Goal: Check status

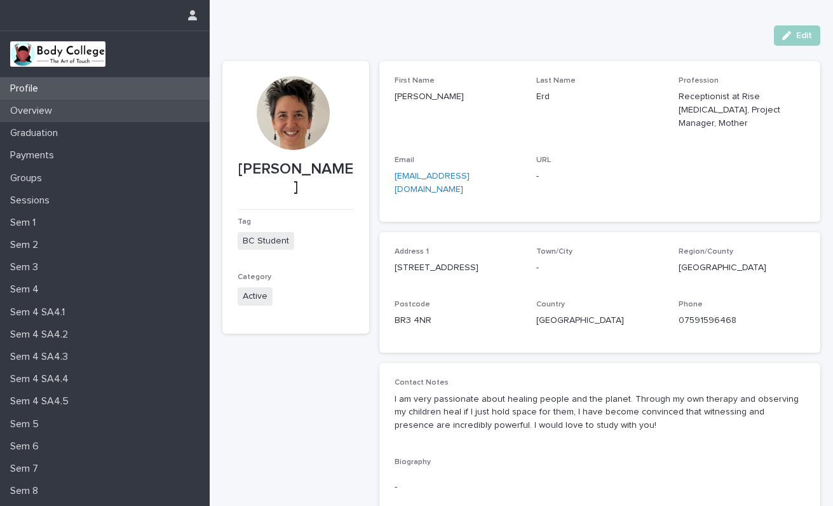
click at [51, 110] on p "Overview" at bounding box center [33, 111] width 57 height 12
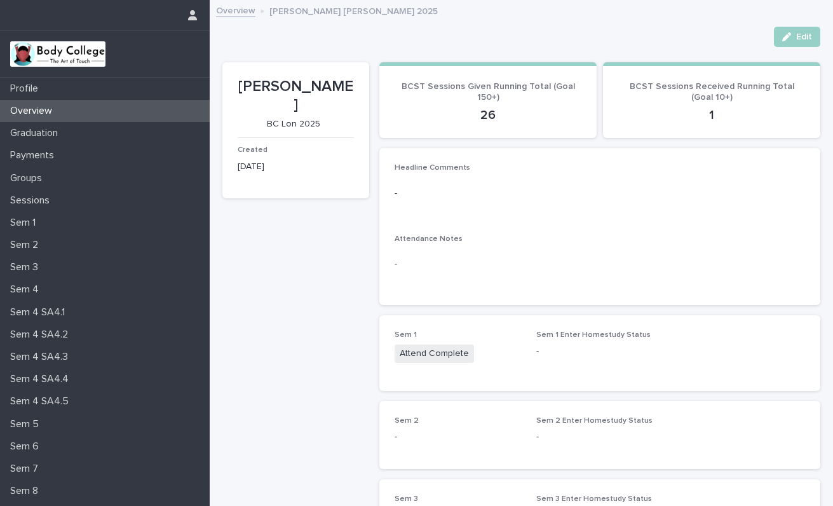
click at [425, 351] on span "Attend Complete" at bounding box center [433, 353] width 79 height 18
click at [800, 32] on span "Edit" at bounding box center [804, 36] width 16 height 9
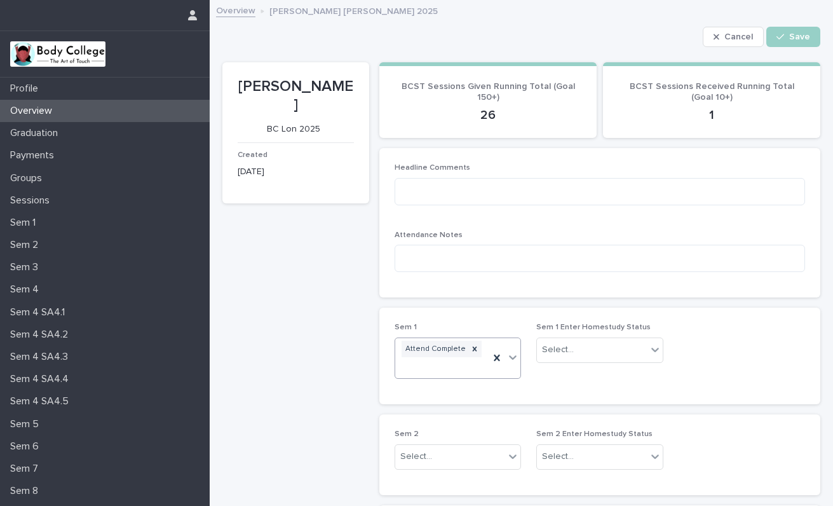
click at [515, 352] on icon at bounding box center [512, 357] width 13 height 13
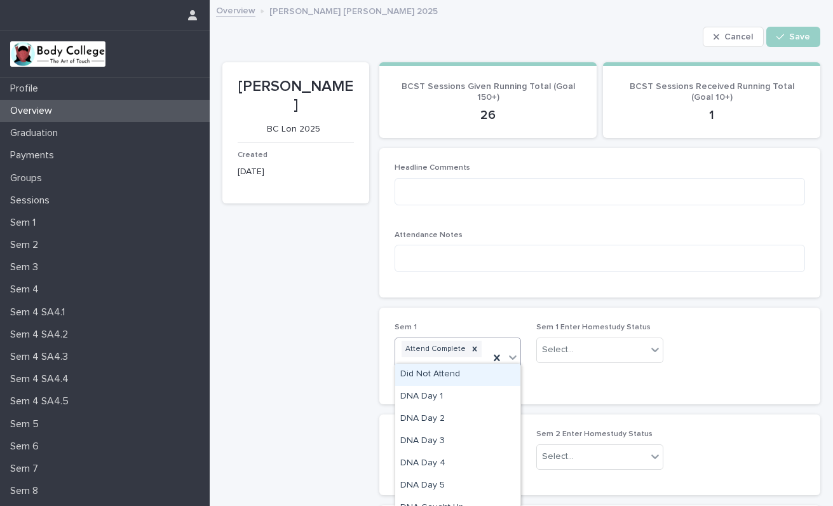
click at [515, 352] on icon at bounding box center [512, 357] width 13 height 13
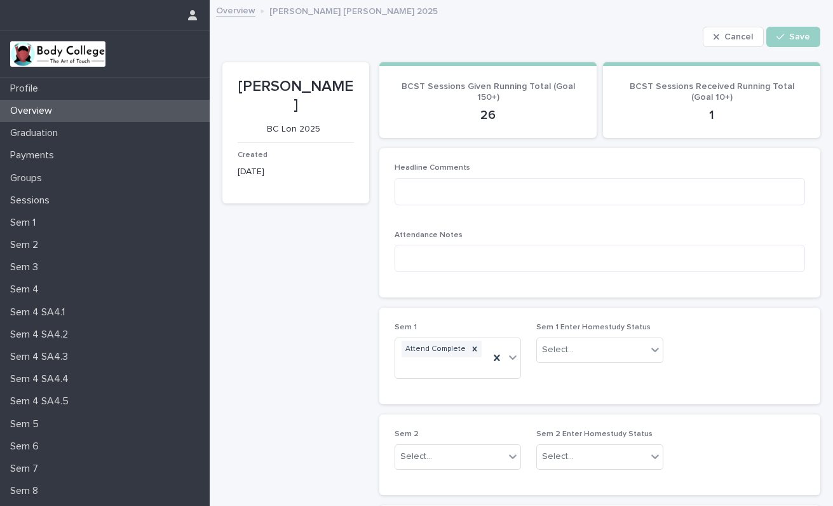
click at [30, 86] on p "Profile" at bounding box center [26, 89] width 43 height 12
